Goal: Information Seeking & Learning: Learn about a topic

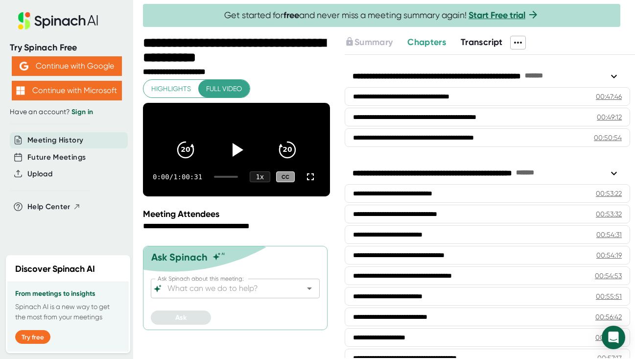
scroll to position [1144, 0]
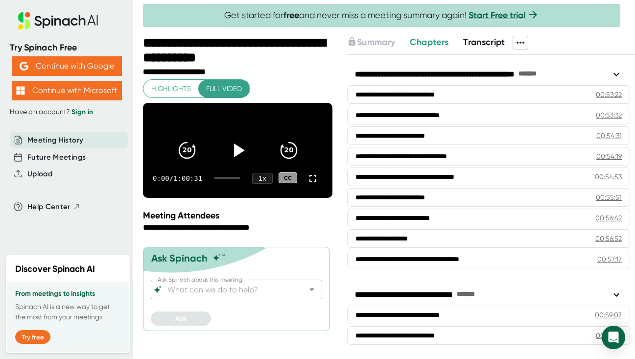
click at [478, 41] on span "Transcript" at bounding box center [484, 42] width 42 height 11
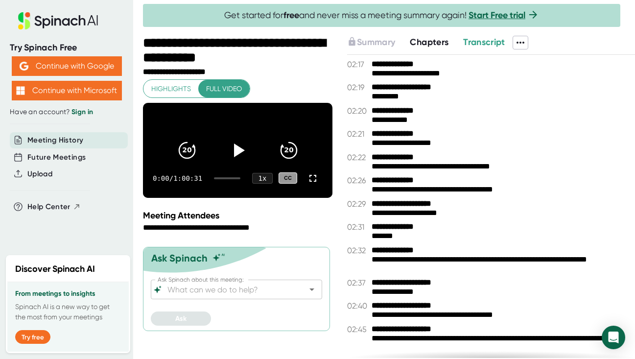
scroll to position [29, 0]
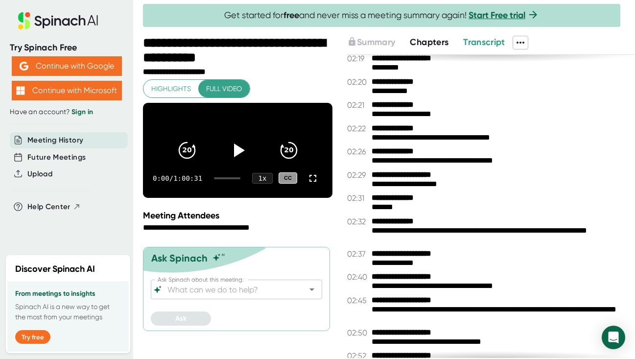
click at [79, 115] on link "Sign in" at bounding box center [83, 112] width 22 height 8
